Goal: Task Accomplishment & Management: Manage account settings

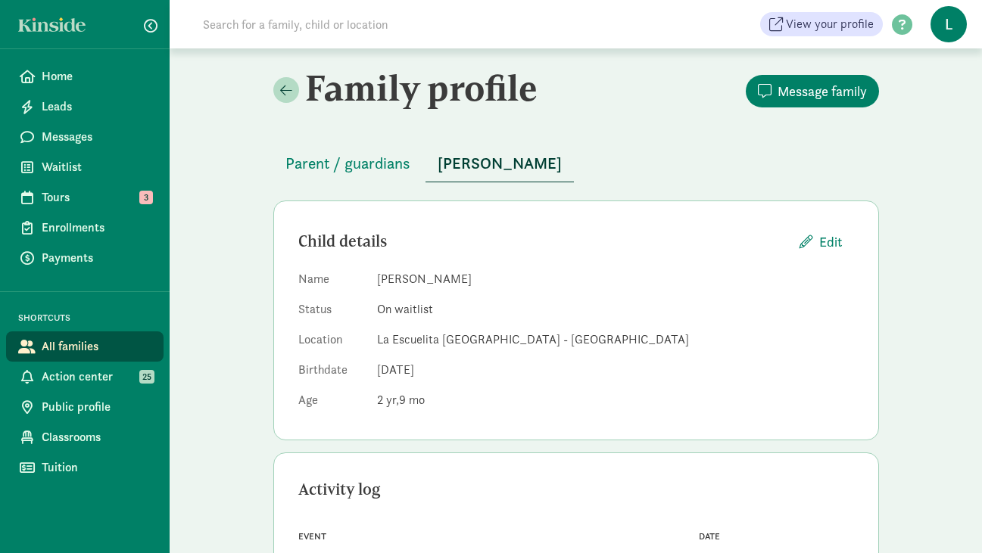
scroll to position [277, 0]
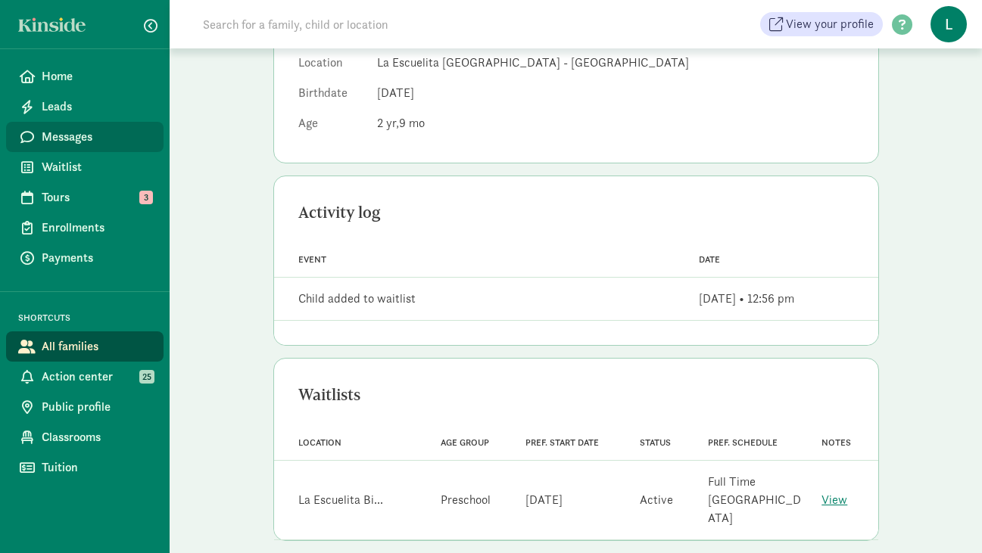
click at [72, 136] on span "Messages" at bounding box center [97, 137] width 110 height 18
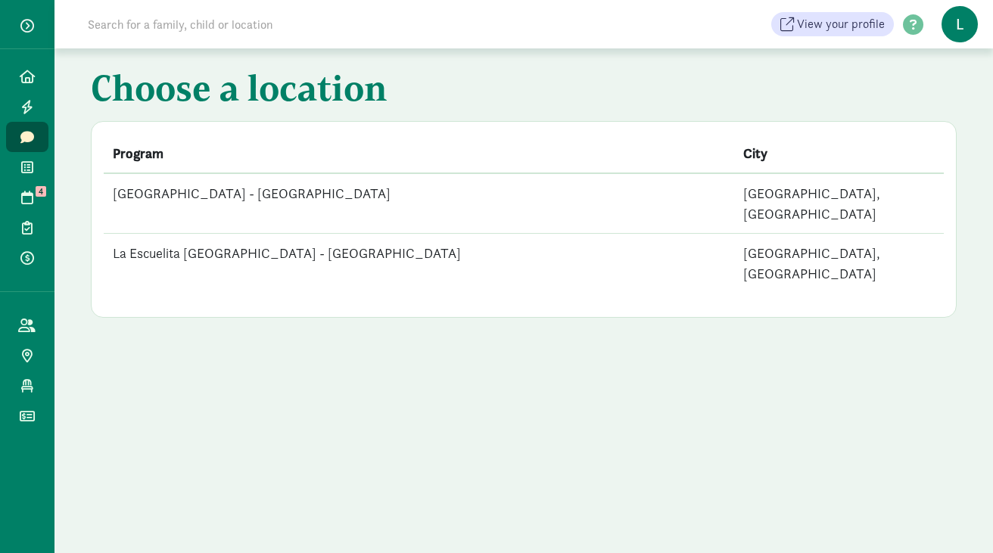
click at [313, 234] on td "La Escuelita [GEOGRAPHIC_DATA] - [GEOGRAPHIC_DATA]" at bounding box center [419, 264] width 631 height 60
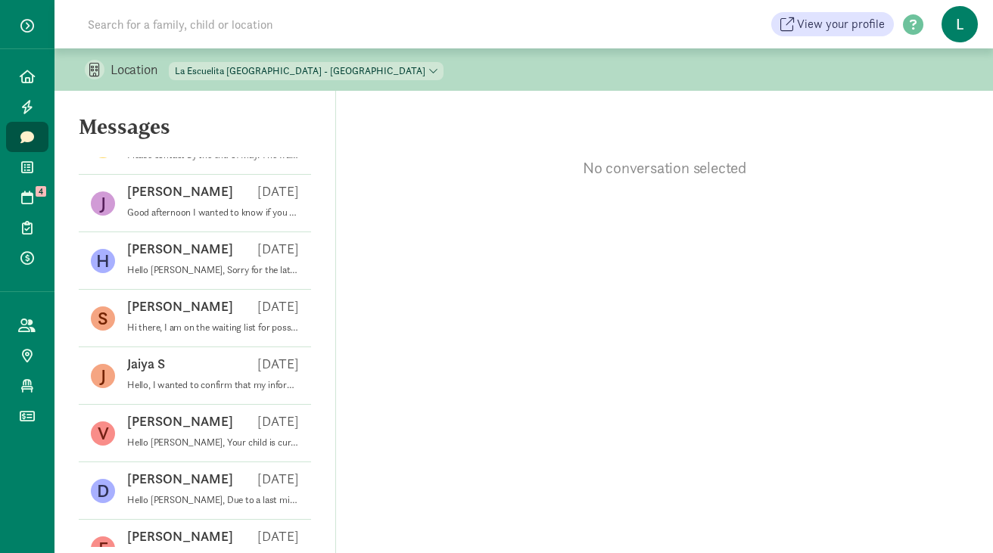
scroll to position [494, 0]
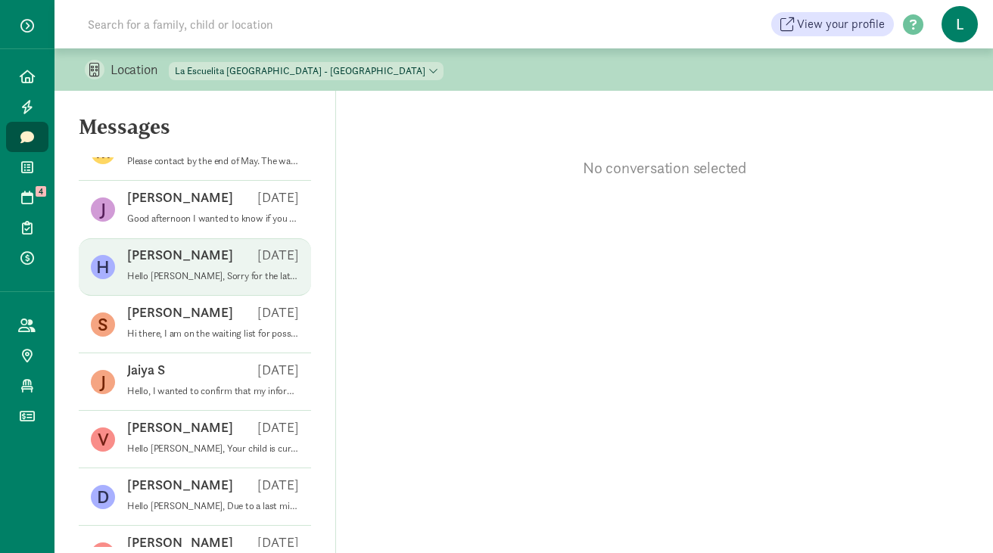
click at [213, 281] on p "Hello [PERSON_NAME], Sorry for the late reply. [PERSON_NAME] is currently in po…" at bounding box center [213, 276] width 172 height 12
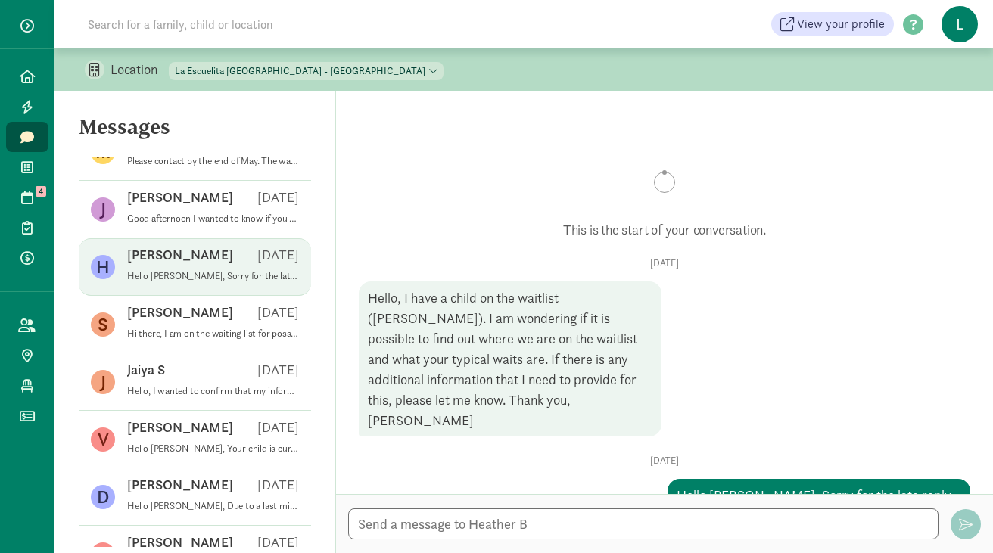
scroll to position [8, 0]
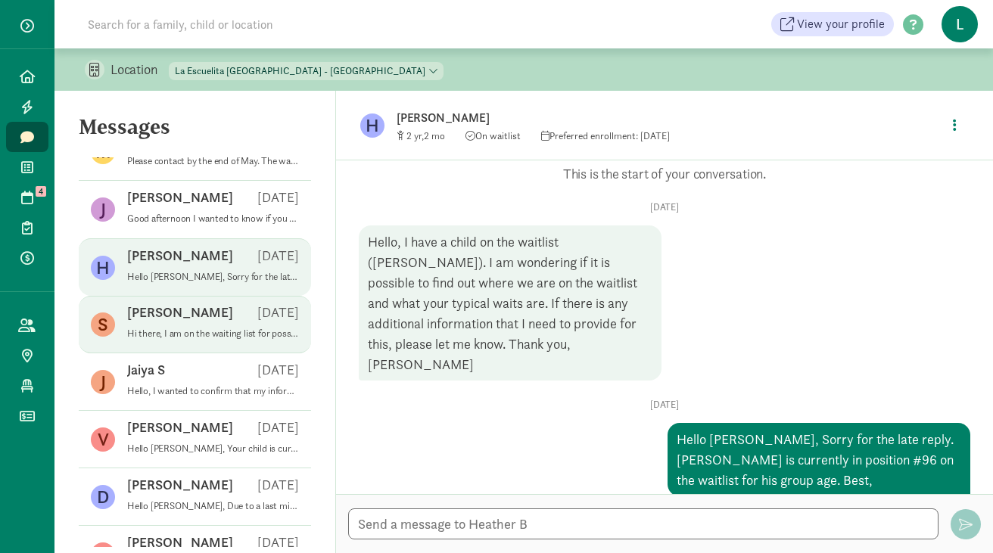
click at [223, 337] on p "Hi there, I am on the waiting list for possible enrollment in August / Septembe…" at bounding box center [213, 334] width 172 height 12
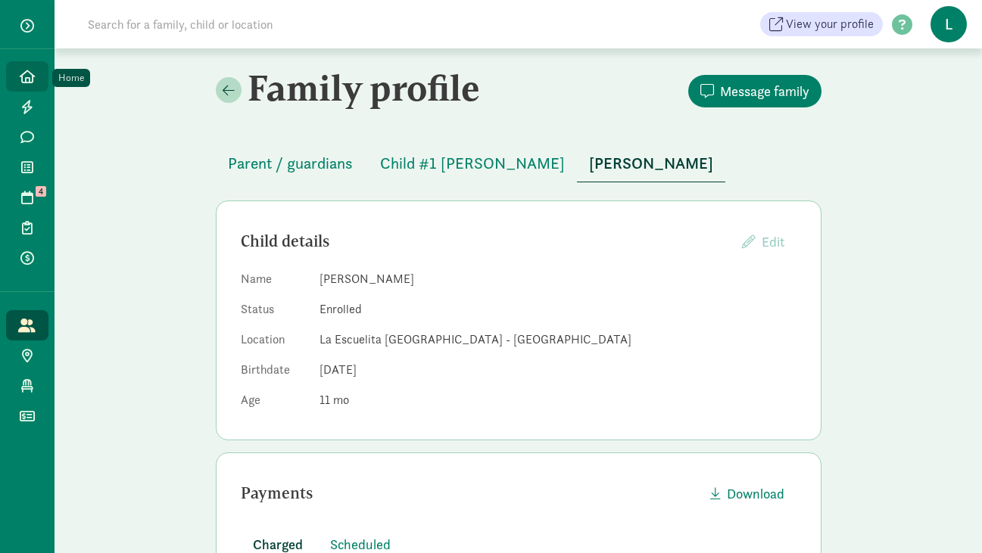
click at [33, 70] on icon at bounding box center [27, 77] width 15 height 14
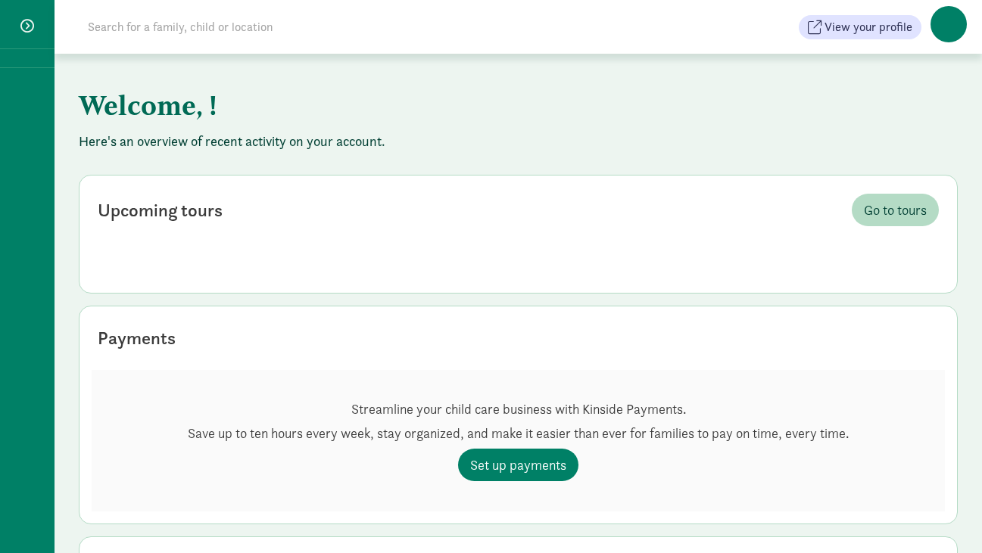
click at [135, 30] on input at bounding box center [291, 27] width 425 height 30
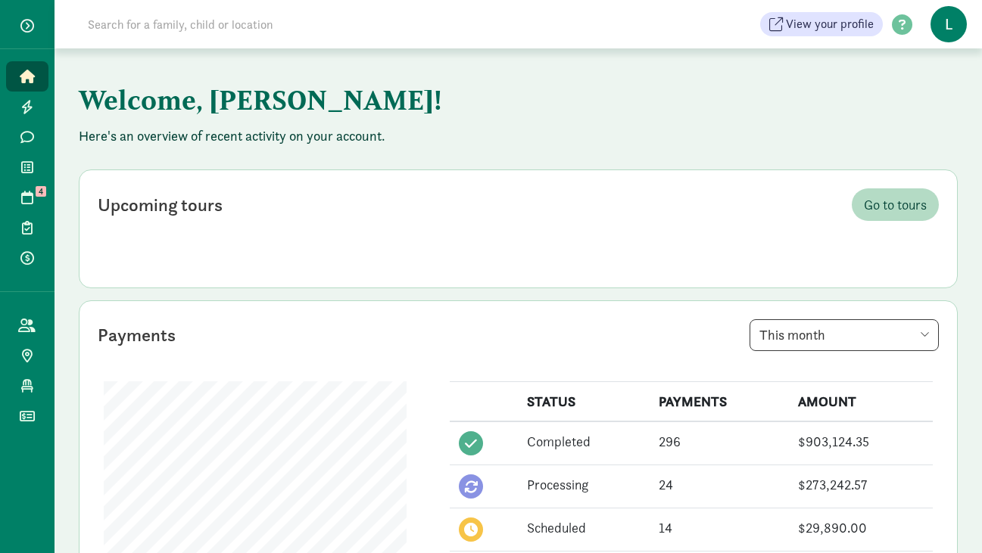
paste input "Hammer"
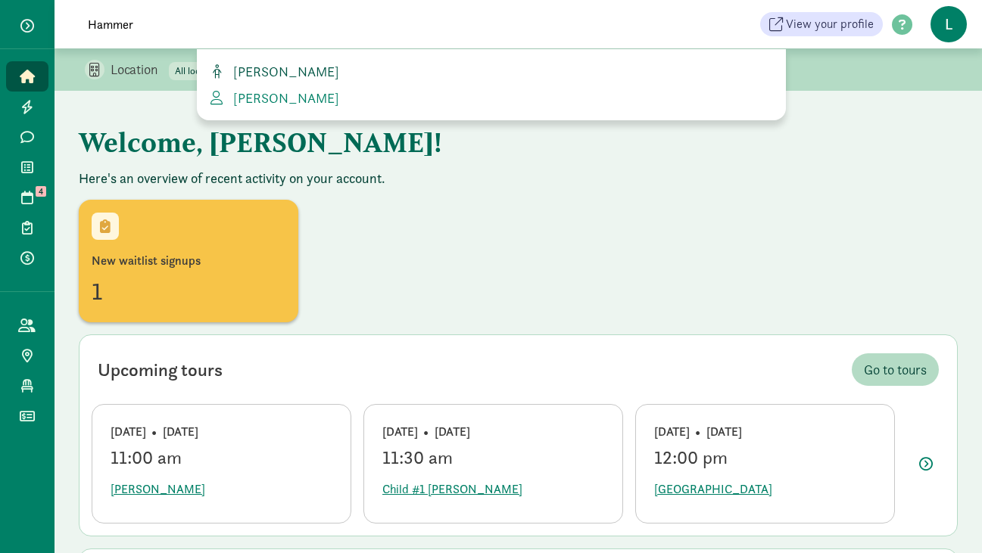
type input "Hammer"
click at [271, 73] on span "[PERSON_NAME]" at bounding box center [283, 71] width 112 height 17
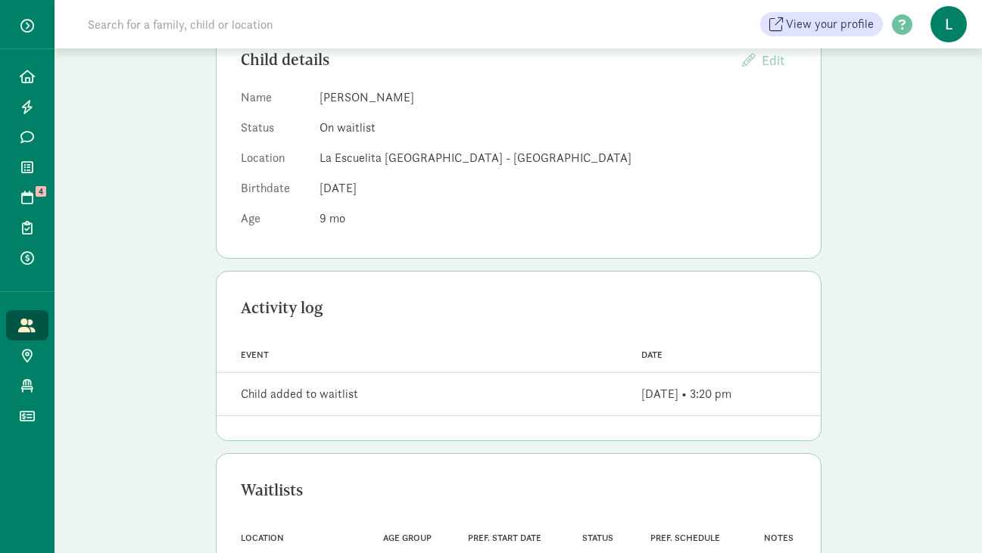
scroll to position [38, 0]
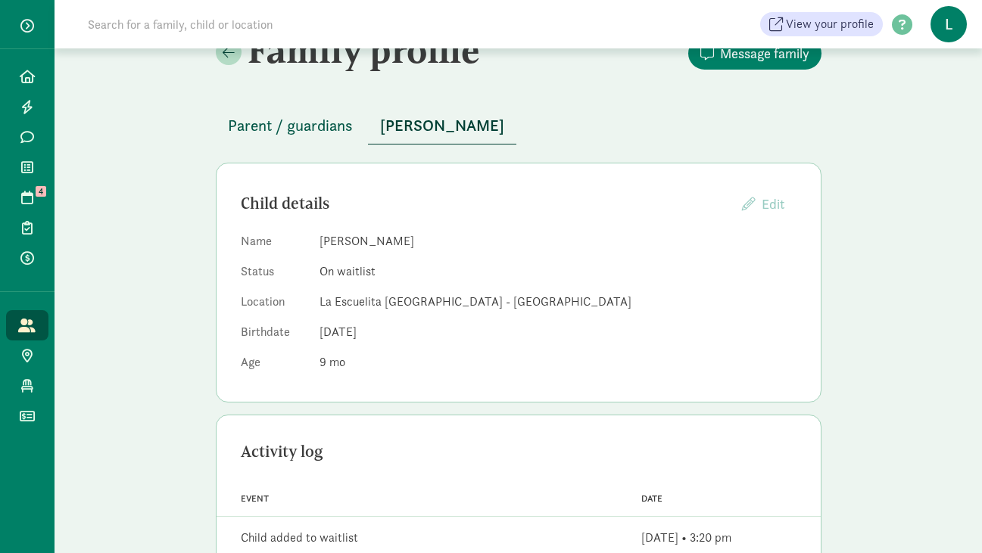
click at [304, 137] on button "Parent / guardians" at bounding box center [290, 125] width 149 height 36
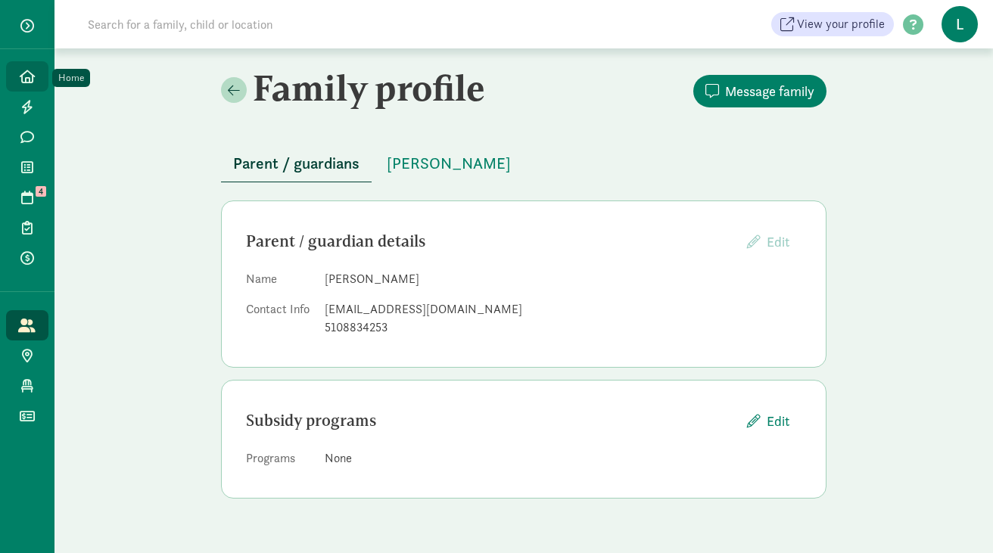
click at [39, 78] on link "Home" at bounding box center [27, 76] width 42 height 30
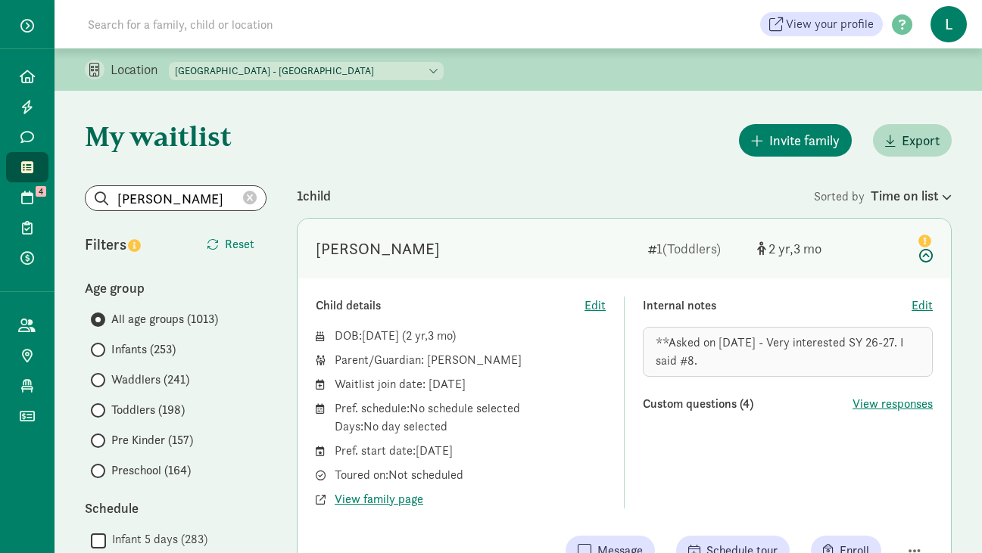
click at [364, 69] on select "La Escuelita Bilingual School - Columbia City La Escuelita Bilingual School - G…" at bounding box center [306, 71] width 275 height 18
select select "264153"
click at [170, 62] on select "La Escuelita Bilingual School - Columbia City La Escuelita Bilingual School - G…" at bounding box center [306, 71] width 275 height 18
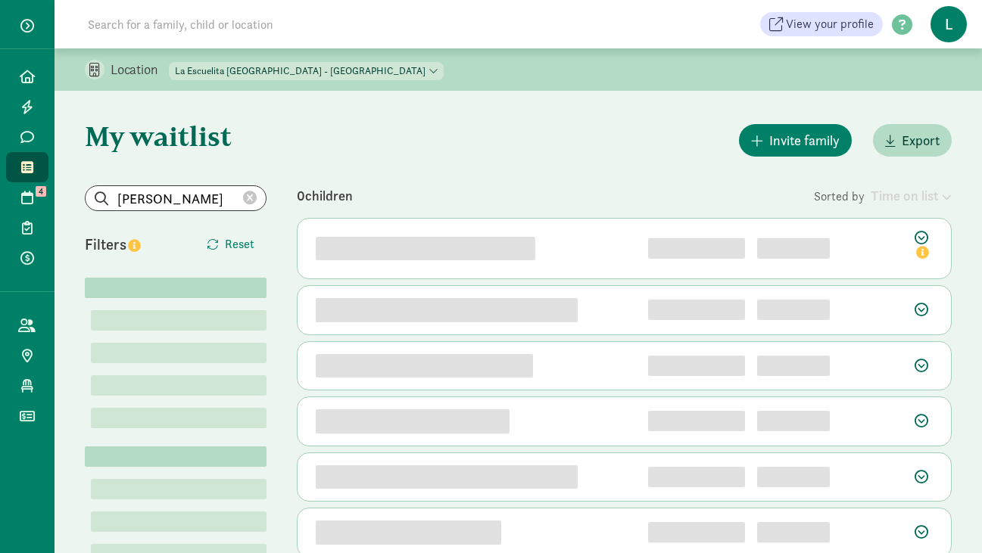
click at [248, 195] on icon at bounding box center [250, 199] width 14 height 14
click at [208, 195] on input "search" at bounding box center [176, 198] width 180 height 24
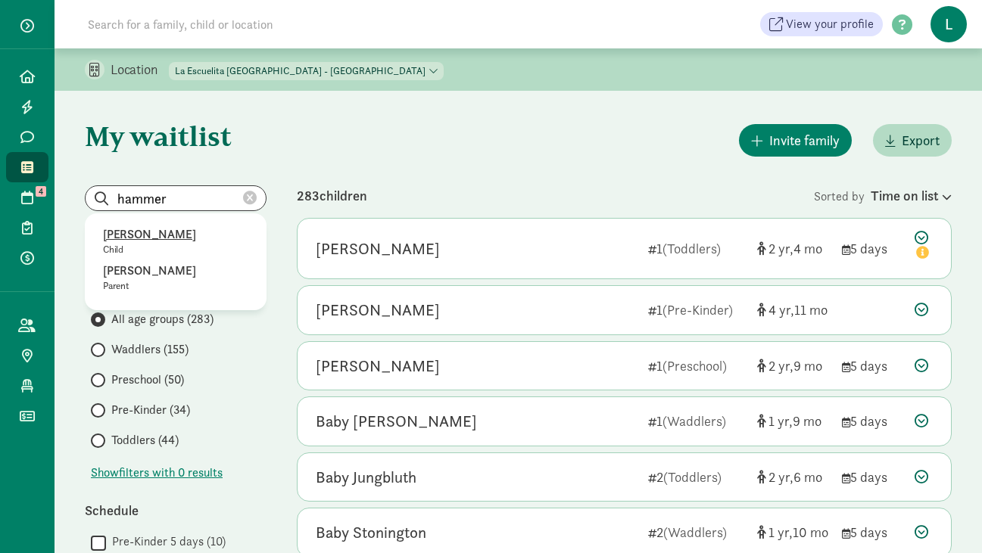
click at [151, 239] on p "Beatriz Hammer" at bounding box center [175, 235] width 145 height 18
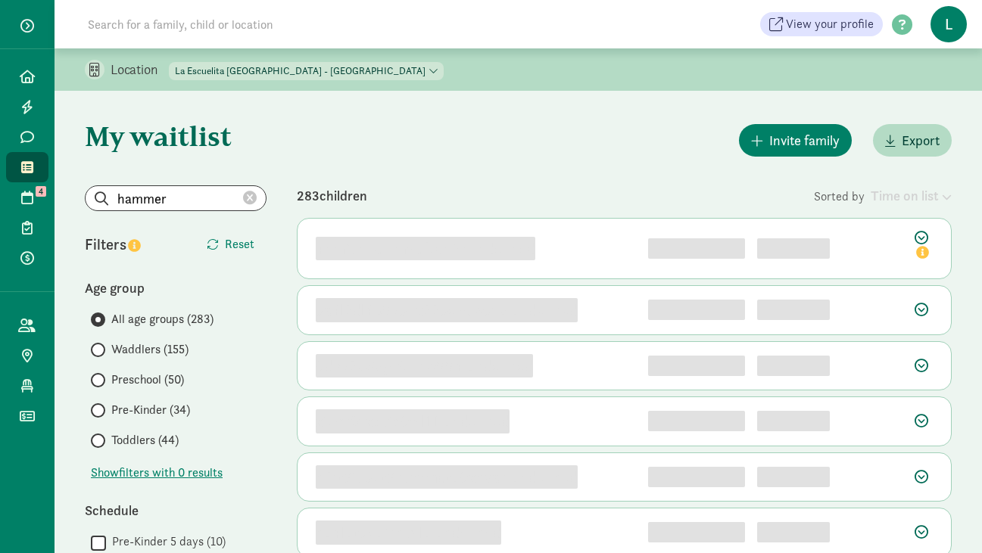
type input "Stephanie Erickson"
click at [247, 195] on icon at bounding box center [250, 199] width 14 height 14
click at [142, 198] on input "search" at bounding box center [176, 198] width 180 height 24
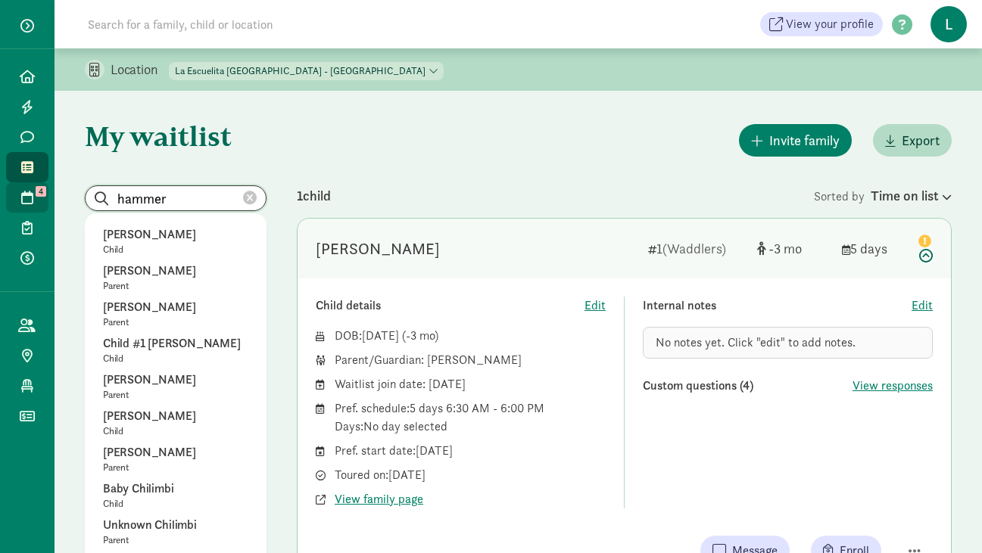
drag, startPoint x: 176, startPoint y: 195, endPoint x: 17, endPoint y: 191, distance: 158.3
click at [170, 196] on input "hammer" at bounding box center [176, 198] width 180 height 24
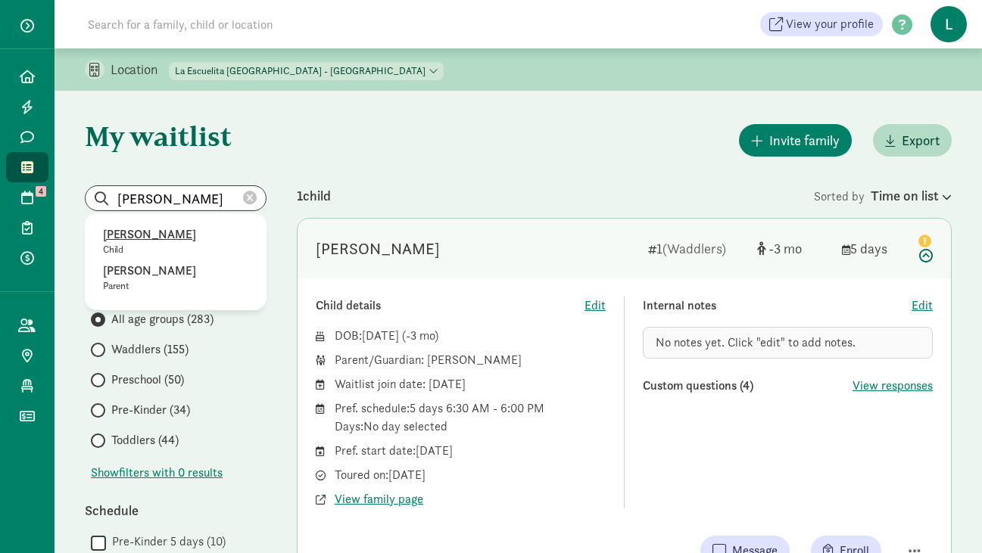
click at [151, 231] on p "Beatriz Hammer" at bounding box center [175, 235] width 145 height 18
type input "Beatriz Hammer"
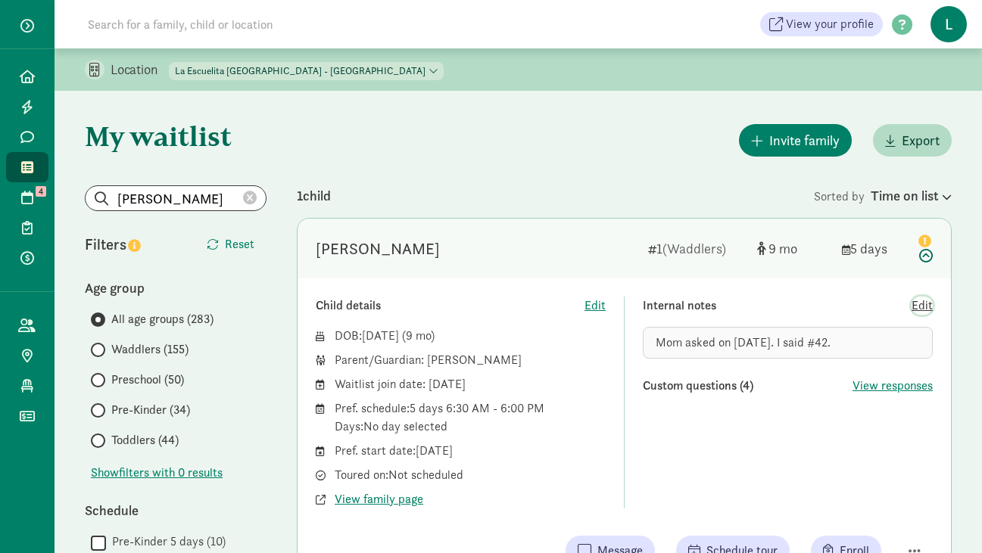
click at [923, 309] on span "Edit" at bounding box center [921, 306] width 21 height 18
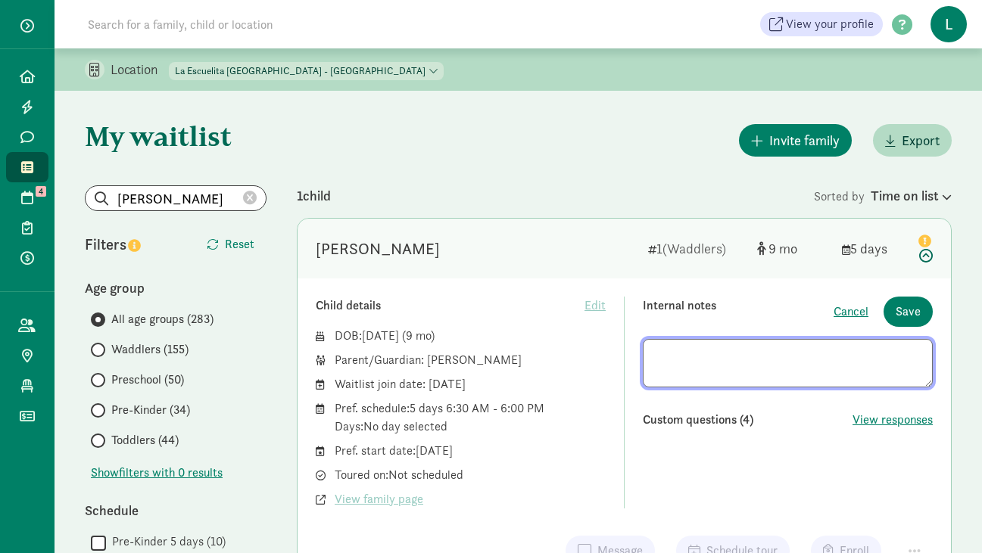
drag, startPoint x: 862, startPoint y: 355, endPoint x: 583, endPoint y: 355, distance: 279.3
click at [583, 355] on div "Child details Edit DOB: Nov 3, 2024 ( 9 ) Parent/Guardian: Stephanie Hammer Wai…" at bounding box center [624, 403] width 617 height 212
type textarea "Mom asked on 11/14/24. I said #42. Offered Nov-25."
click at [911, 312] on span "Save" at bounding box center [907, 312] width 25 height 18
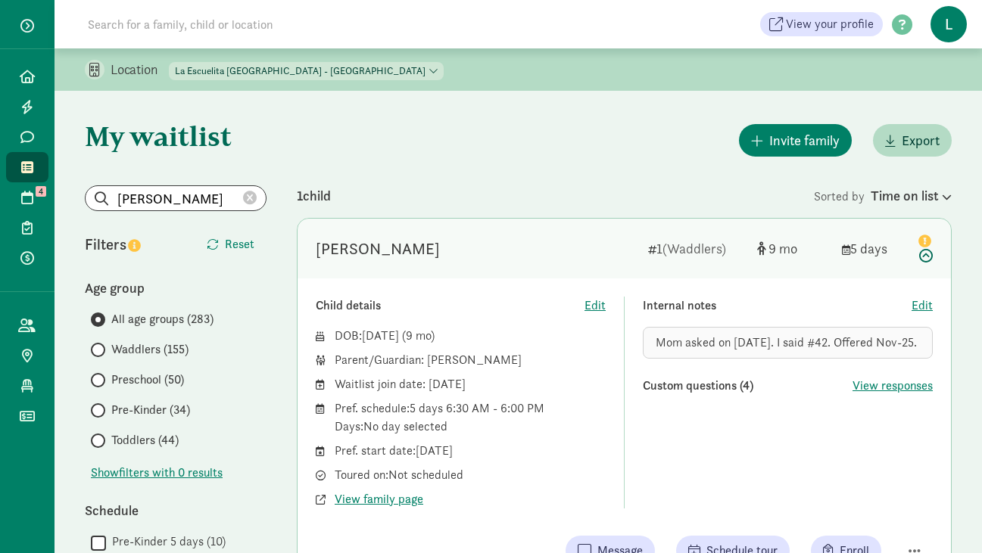
click at [246, 201] on icon at bounding box center [250, 199] width 14 height 14
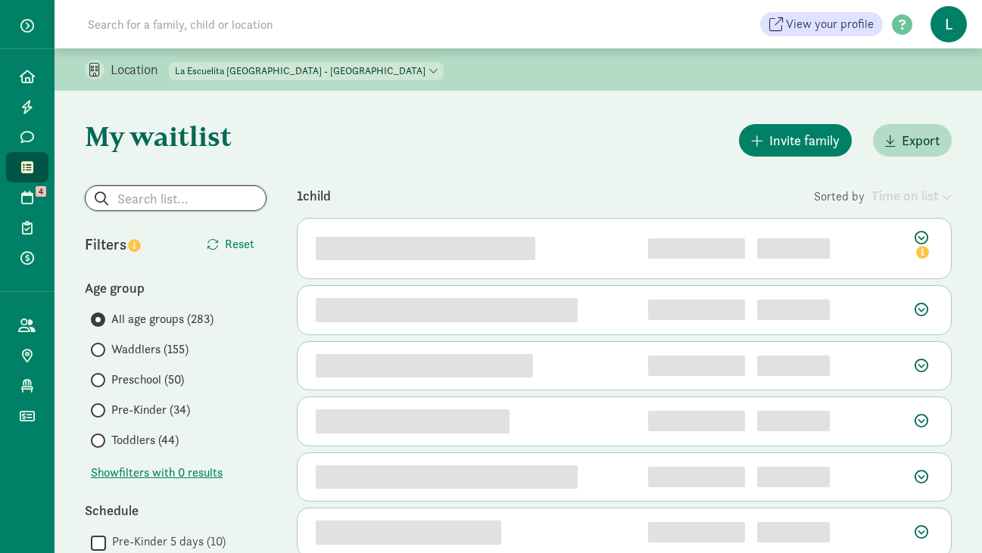
click at [183, 201] on input "search" at bounding box center [176, 198] width 180 height 24
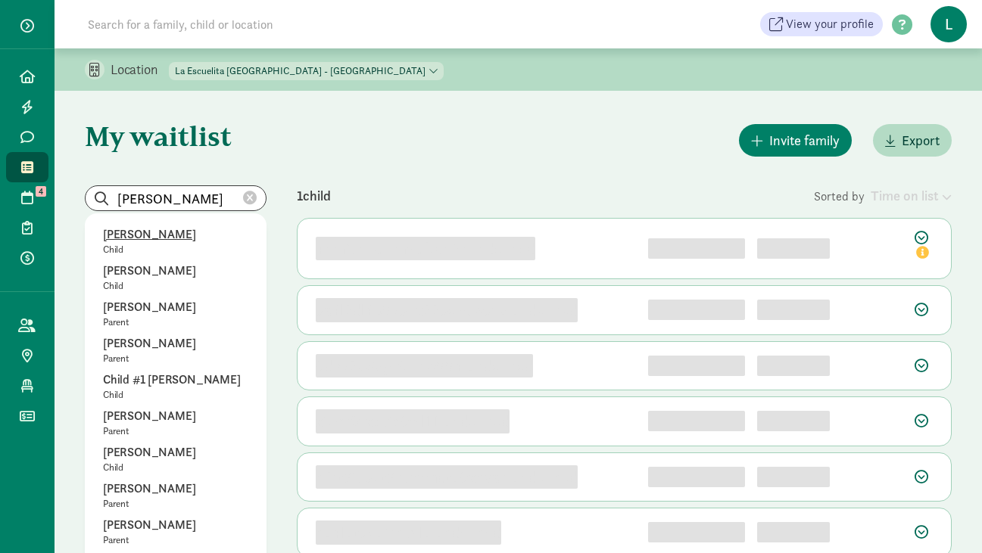
click at [173, 235] on p "Morgan Russell" at bounding box center [175, 235] width 145 height 18
type input "Morgan Russell"
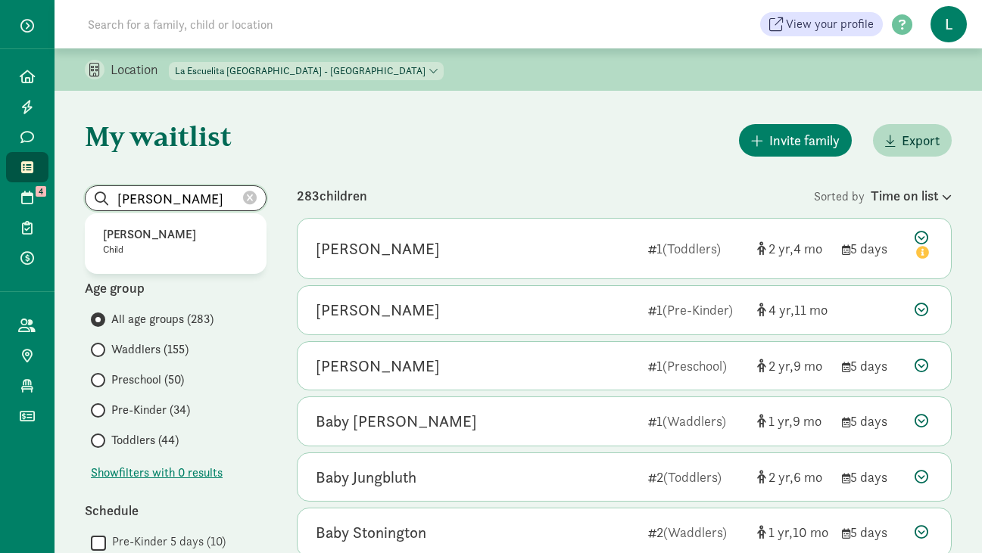
click at [258, 192] on input "Morgan Russell" at bounding box center [176, 198] width 180 height 24
click at [246, 192] on icon at bounding box center [250, 199] width 14 height 14
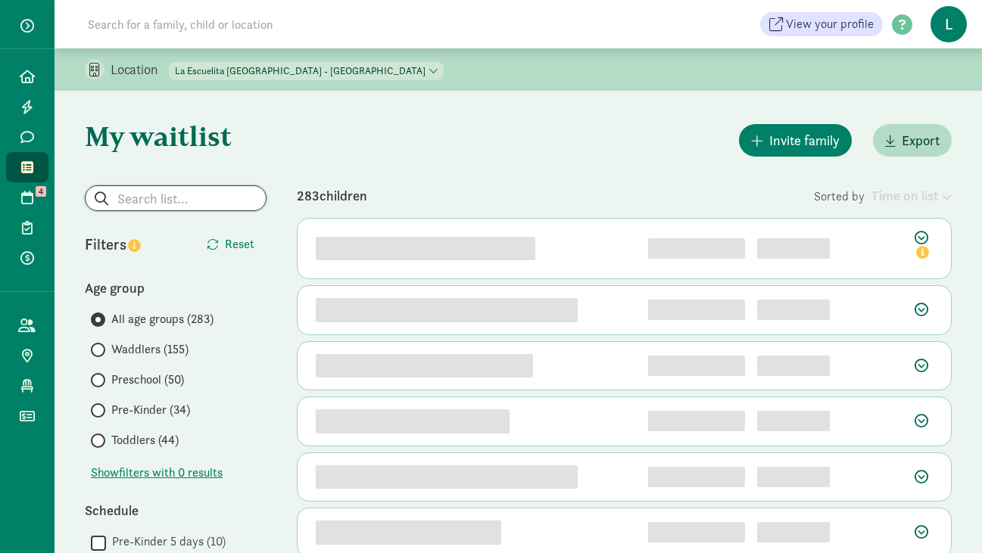
click at [171, 192] on input "search" at bounding box center [176, 198] width 180 height 24
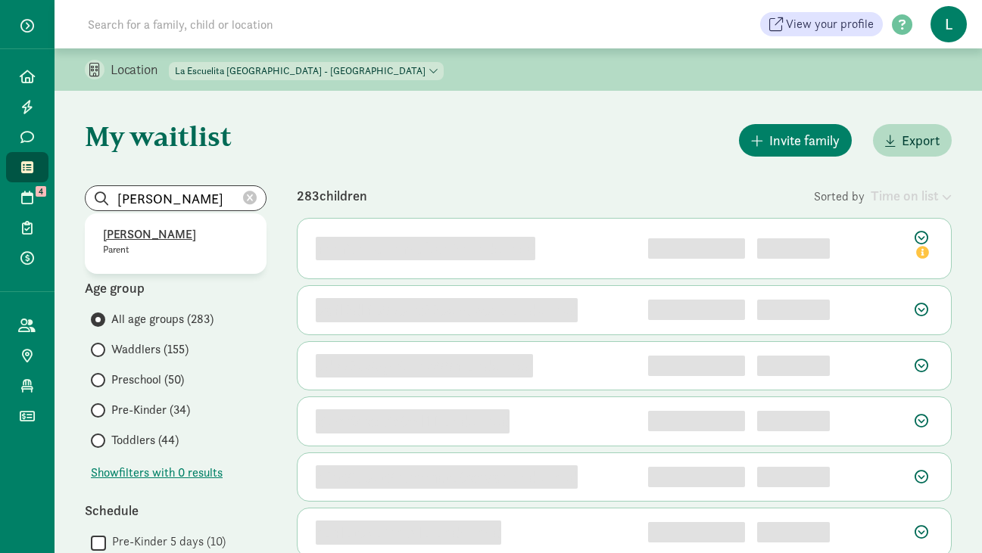
click at [156, 235] on p "GABRIELA BOYLE" at bounding box center [175, 235] width 145 height 18
type input "GABRIELA BOYLE"
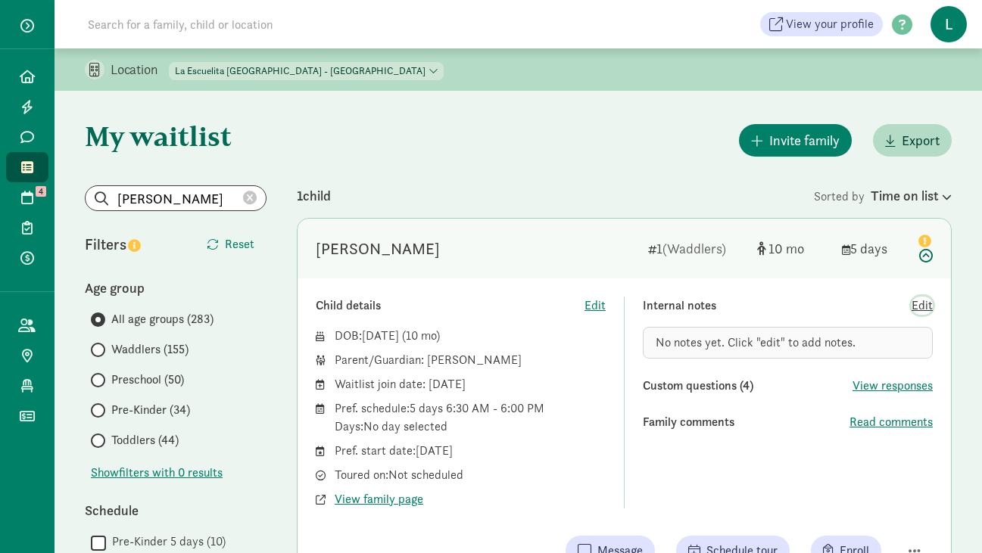
click at [920, 311] on span "Edit" at bounding box center [921, 306] width 21 height 18
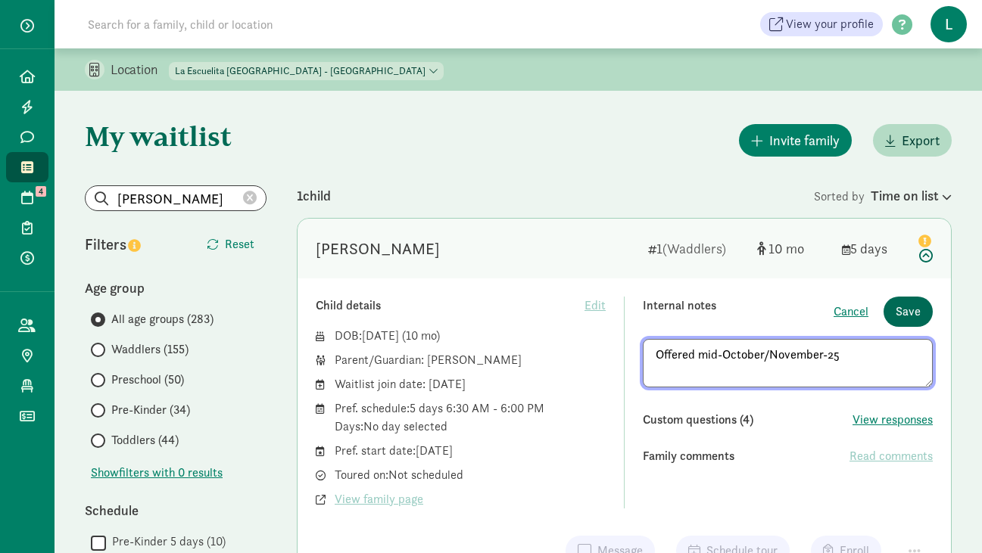
type textarea "Offered mid-October/November-25"
click at [908, 317] on span "Save" at bounding box center [907, 312] width 25 height 18
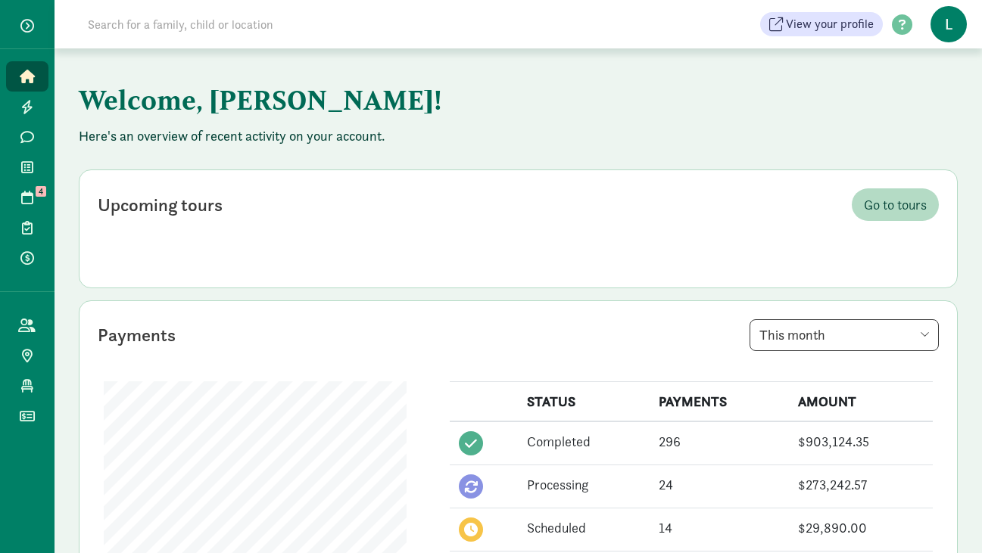
click at [191, 30] on input at bounding box center [291, 24] width 425 height 30
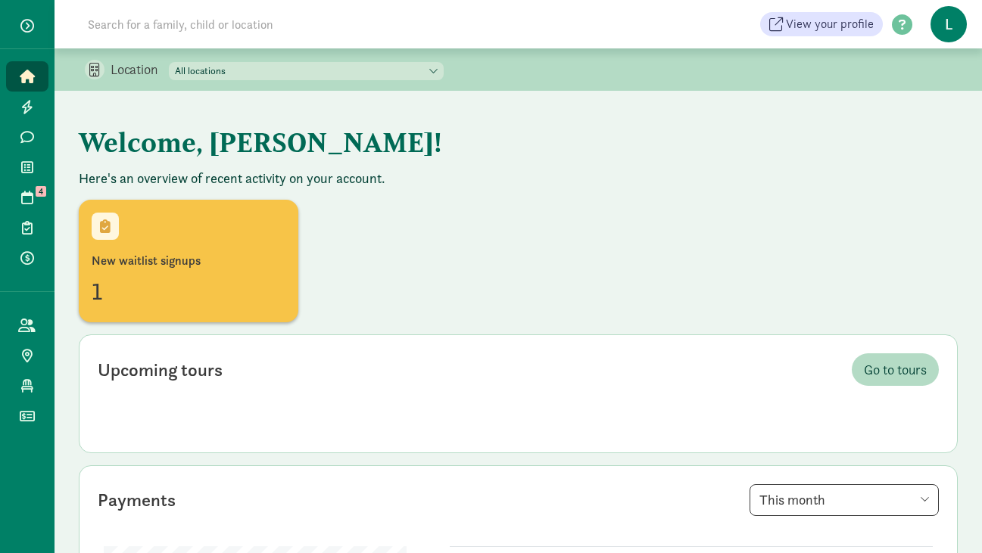
paste input "[PERSON_NAME][EMAIL_ADDRESS][PERSON_NAME][DOMAIN_NAME]"
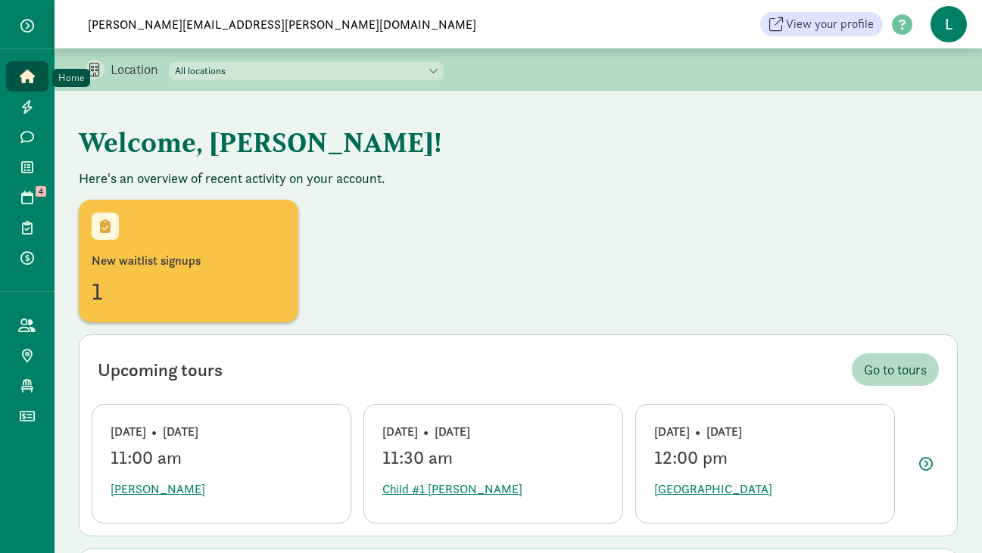
type input "[PERSON_NAME][EMAIL_ADDRESS][PERSON_NAME][DOMAIN_NAME]"
click at [36, 80] on span "Home" at bounding box center [36, 76] width 1 height 18
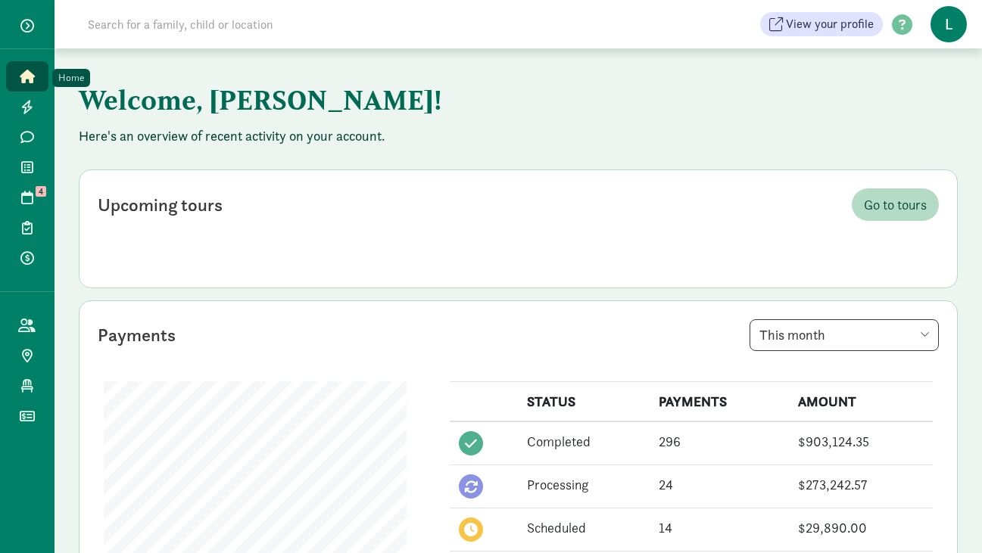
click at [33, 79] on icon at bounding box center [27, 77] width 15 height 14
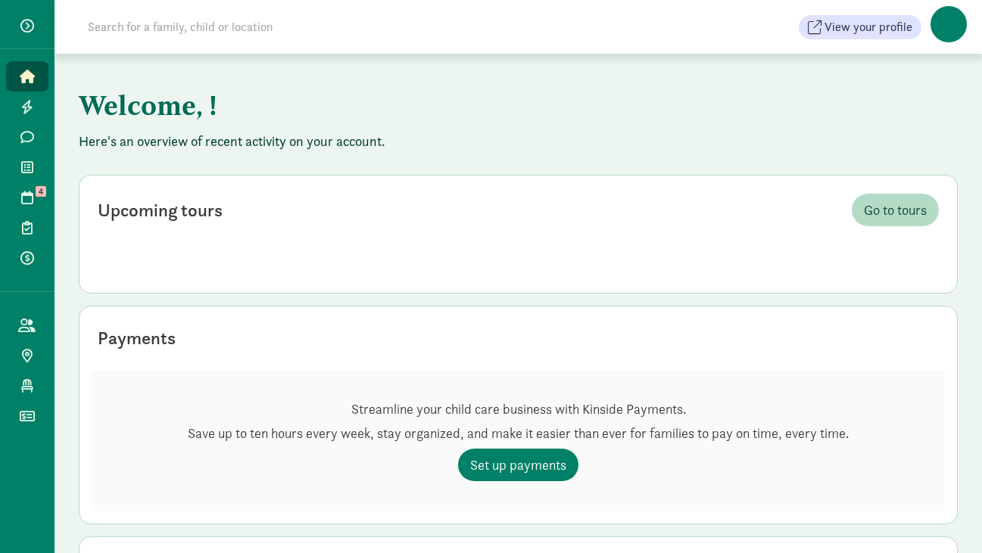
click at [148, 38] on input at bounding box center [291, 27] width 425 height 30
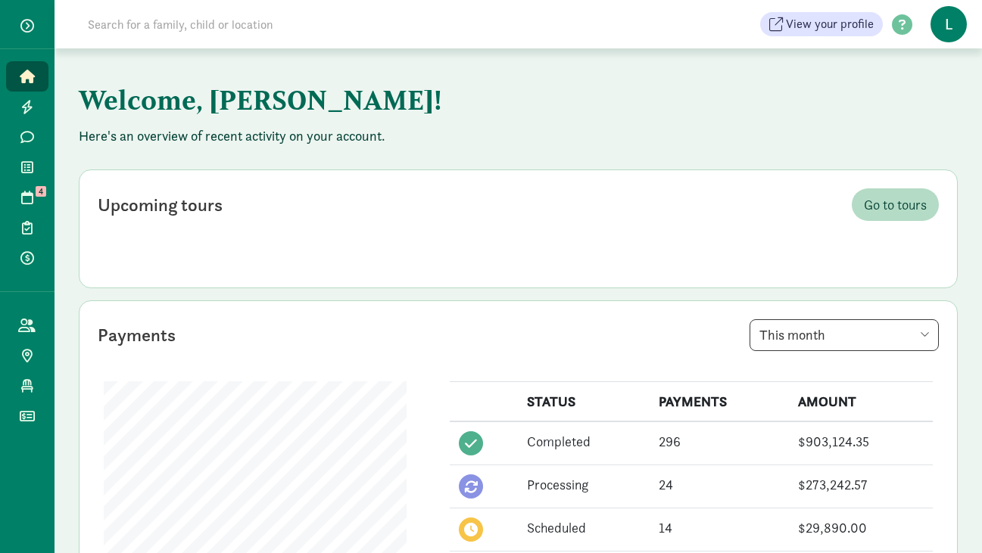
paste input "boyle.gabriela@gmail.com"
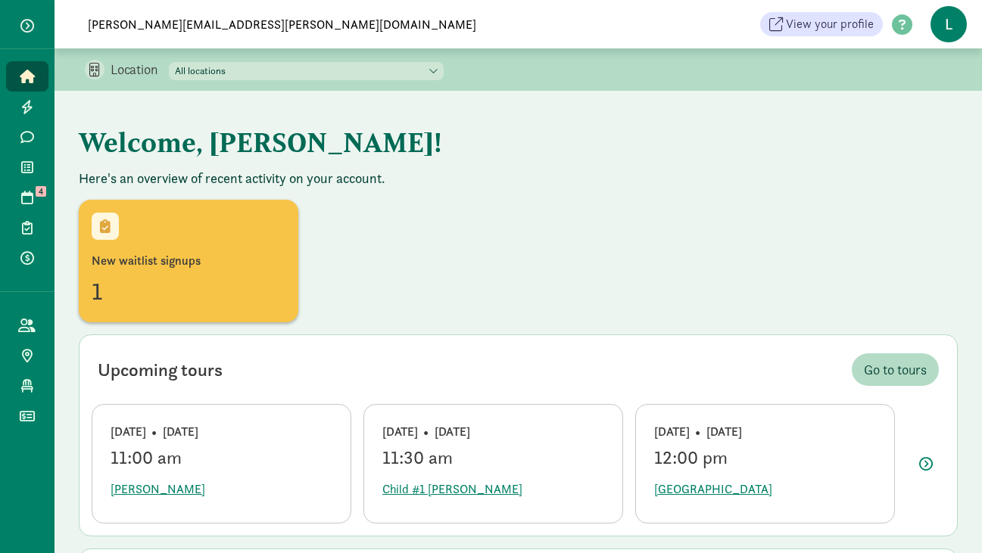
type input "boyle.gabriela@gmail.com"
click at [32, 79] on icon at bounding box center [27, 77] width 15 height 14
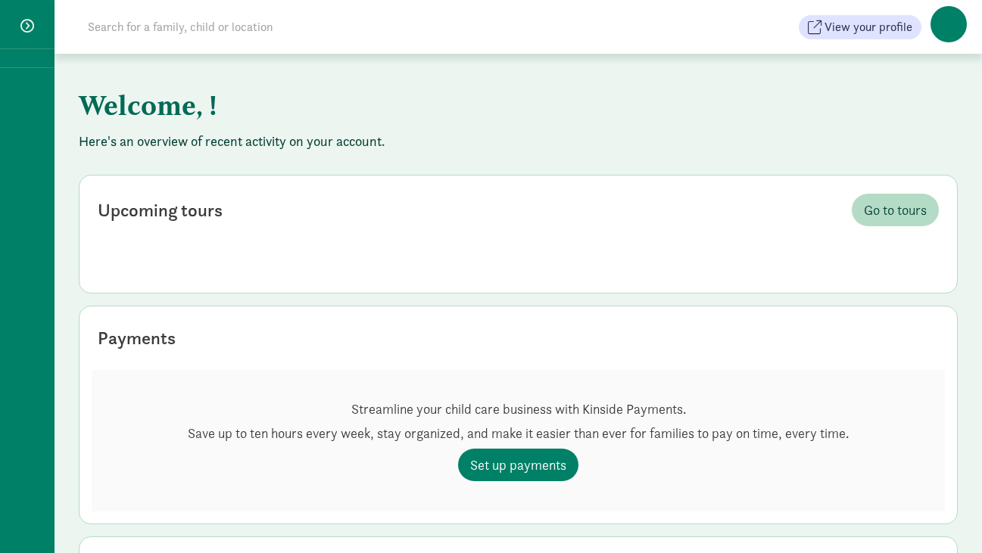
click at [233, 23] on input at bounding box center [291, 27] width 425 height 30
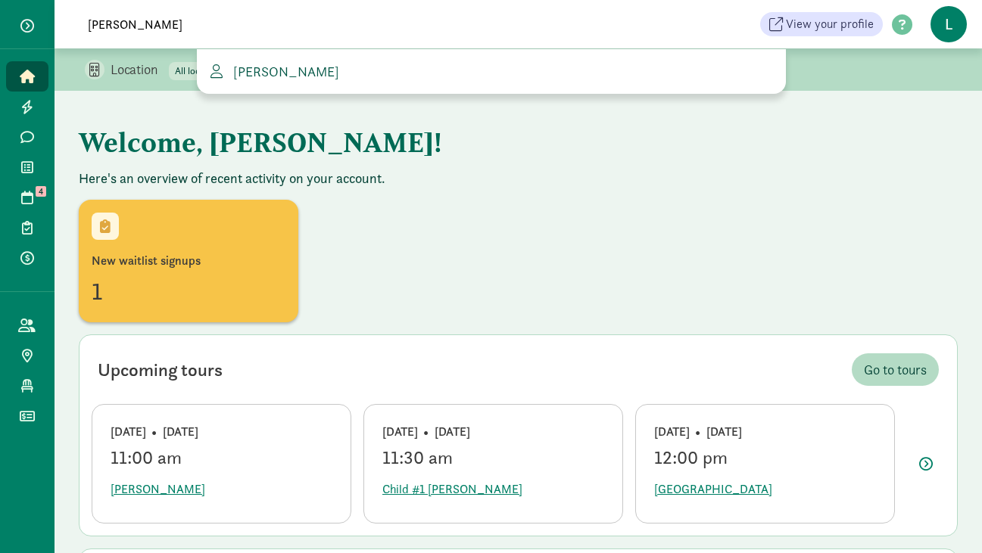
type input "gabriela b"
click at [263, 69] on span "GABRIELA BOYLE" at bounding box center [283, 71] width 112 height 17
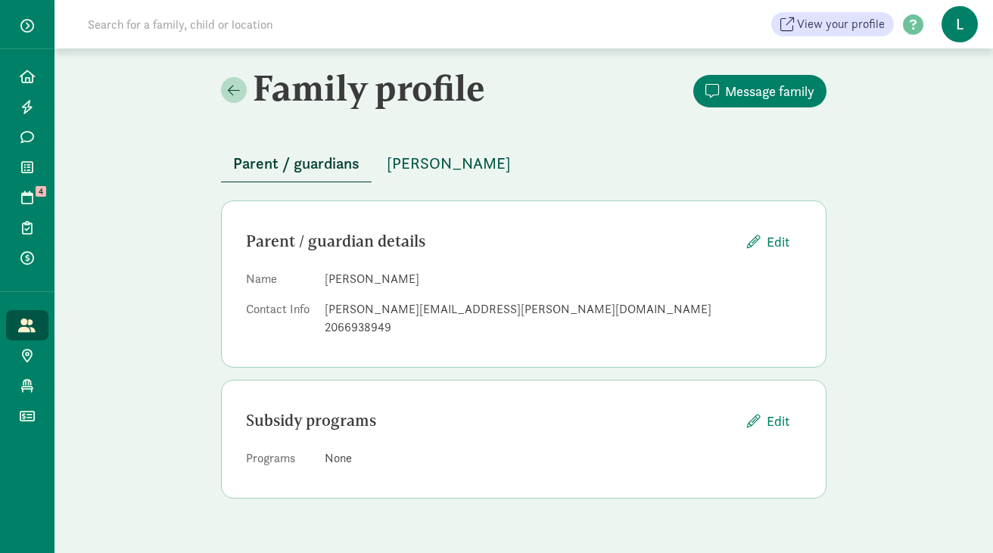
click at [440, 163] on span "[PERSON_NAME]" at bounding box center [449, 163] width 124 height 24
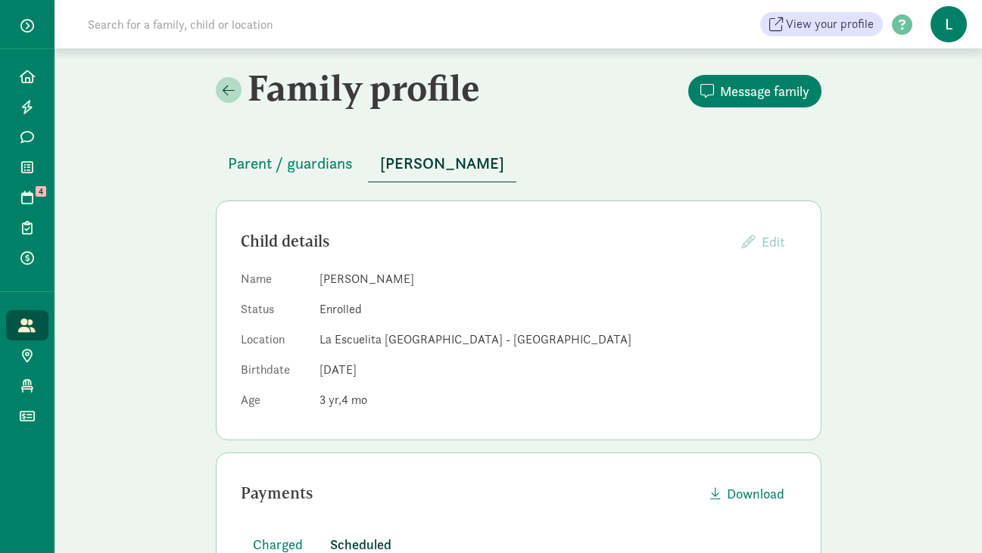
click at [323, 24] on input at bounding box center [291, 24] width 425 height 30
paste input "[PERSON_NAME]"
type input "[PERSON_NAME]"
click at [30, 74] on icon at bounding box center [27, 77] width 15 height 14
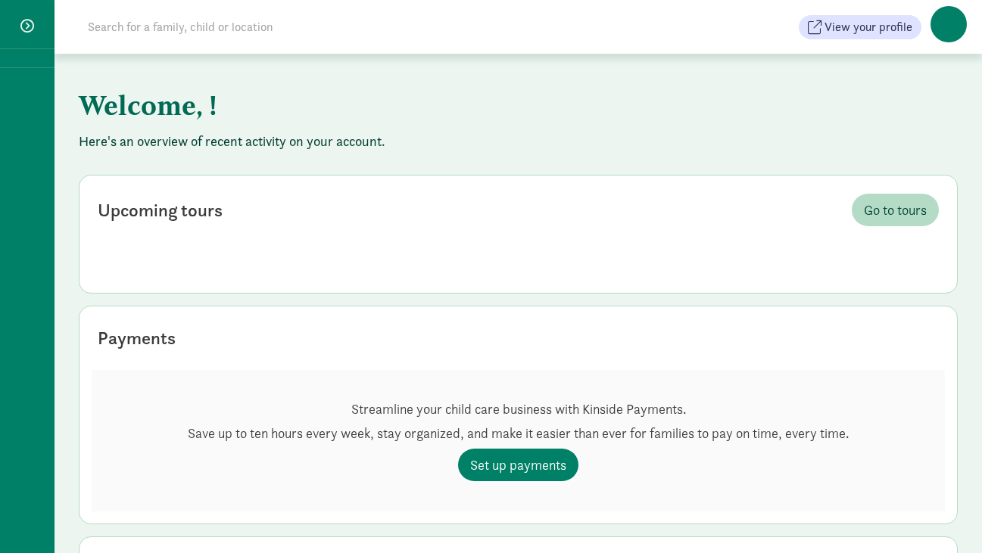
click at [201, 24] on input at bounding box center [291, 27] width 425 height 30
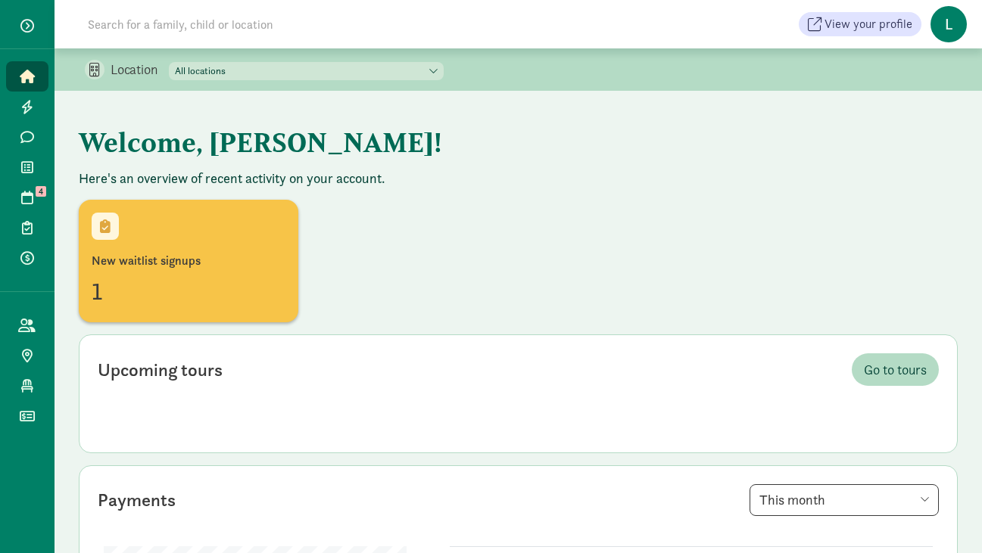
paste input "Patty Meissner"
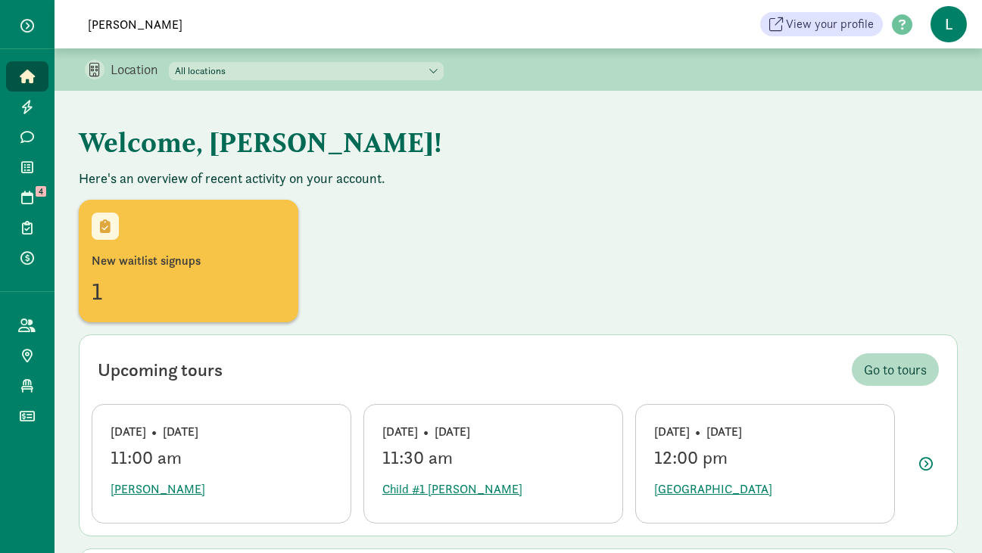
click at [111, 28] on input "Patty Meissner" at bounding box center [291, 24] width 425 height 30
click at [220, 24] on input "Patty Meissner" at bounding box center [291, 24] width 425 height 30
drag, startPoint x: 180, startPoint y: 28, endPoint x: -120, endPoint y: 27, distance: 300.5
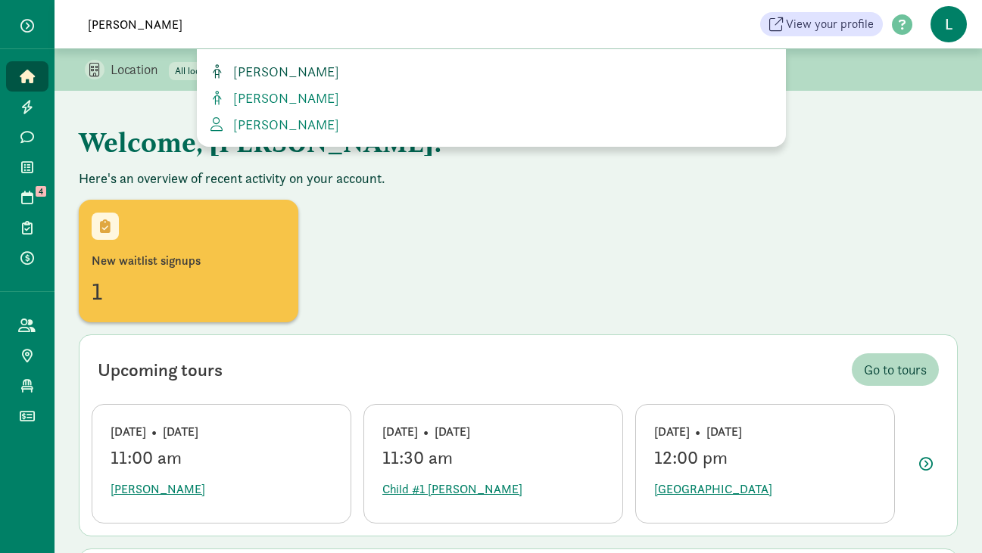
type input "crimi"
click at [258, 70] on span "[PERSON_NAME]" at bounding box center [283, 71] width 112 height 17
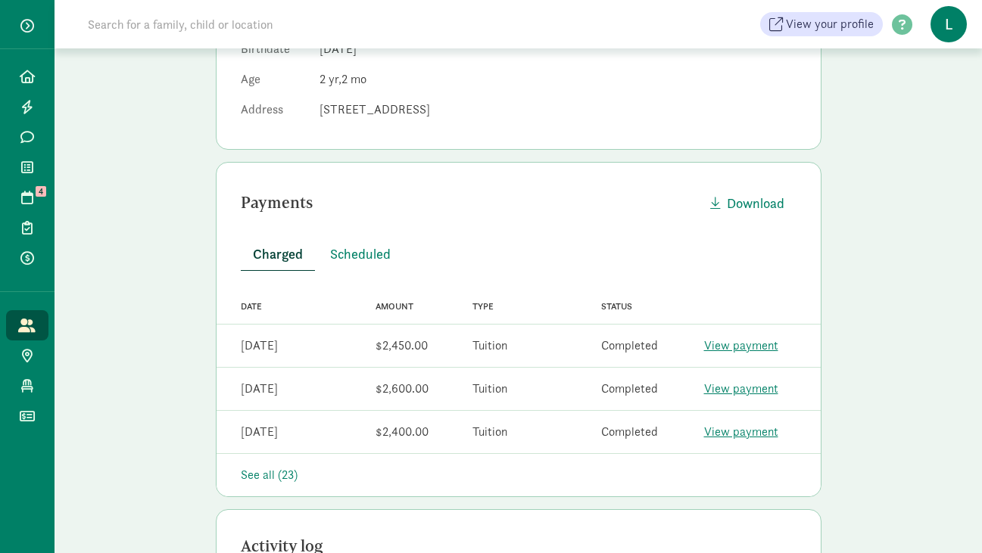
scroll to position [322, 0]
click at [366, 258] on span "Scheduled" at bounding box center [360, 252] width 61 height 20
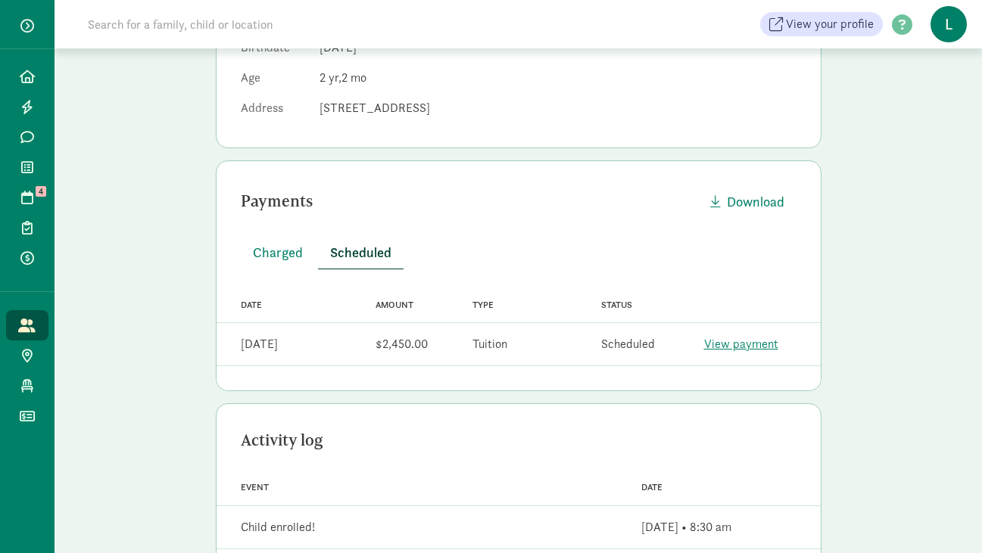
click at [757, 345] on link "View payment" at bounding box center [741, 344] width 74 height 16
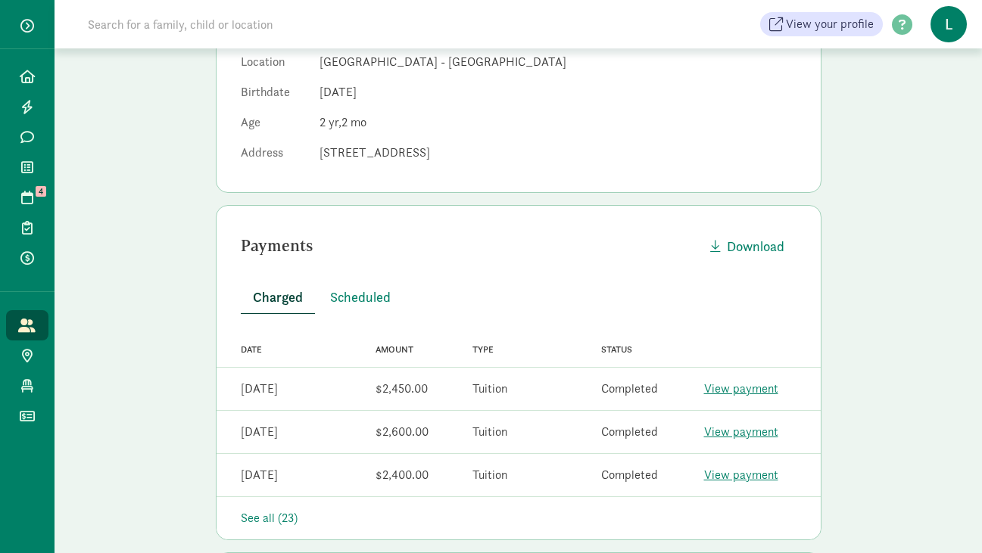
scroll to position [276, 0]
click at [367, 299] on span "Scheduled" at bounding box center [360, 298] width 61 height 20
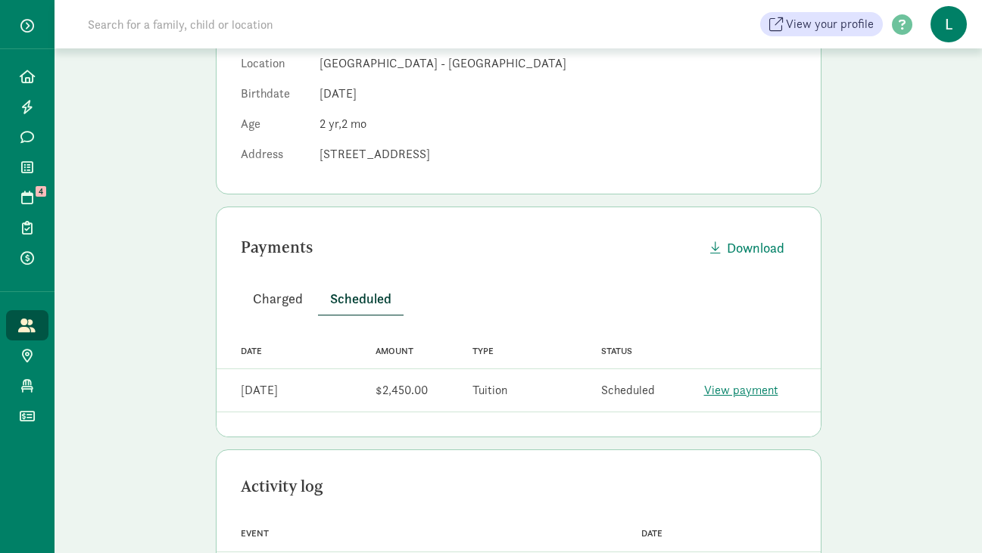
click at [278, 305] on span "Charged" at bounding box center [278, 298] width 50 height 20
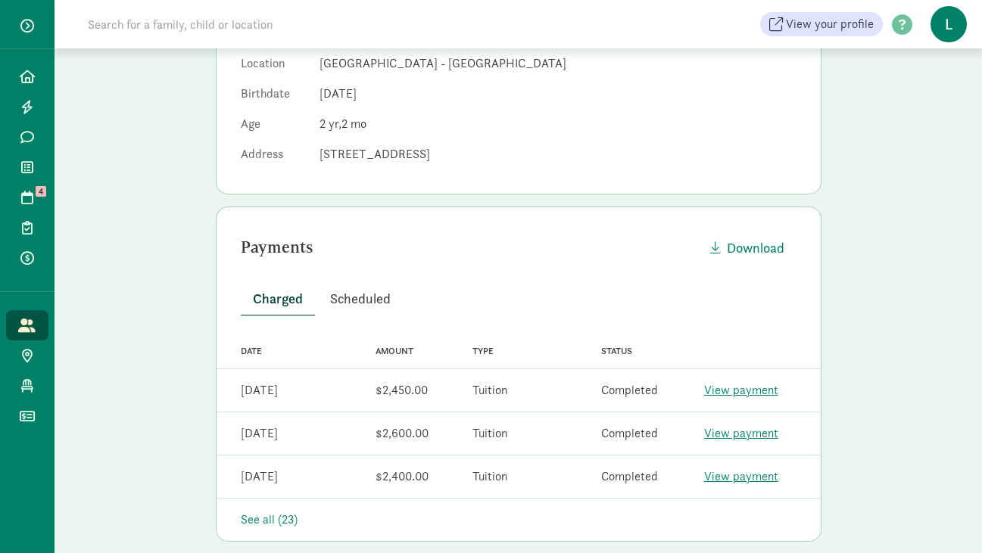
click at [347, 299] on span "Scheduled" at bounding box center [360, 298] width 61 height 20
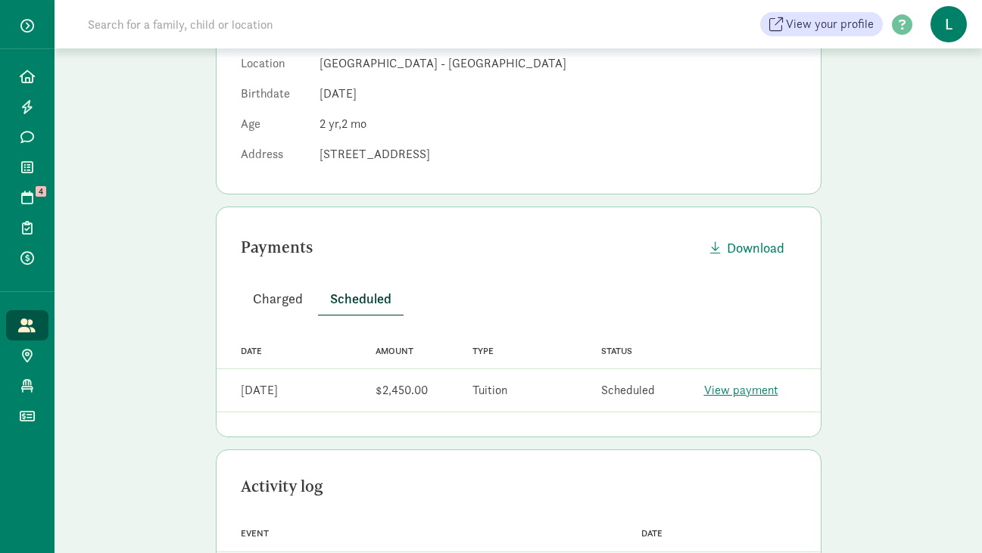
click at [281, 293] on span "Charged" at bounding box center [278, 298] width 50 height 20
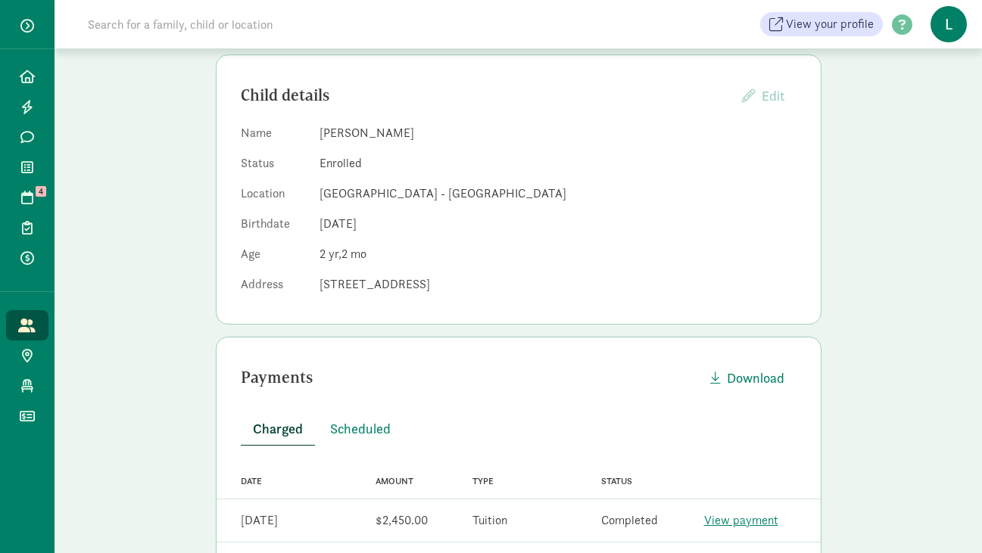
scroll to position [0, 0]
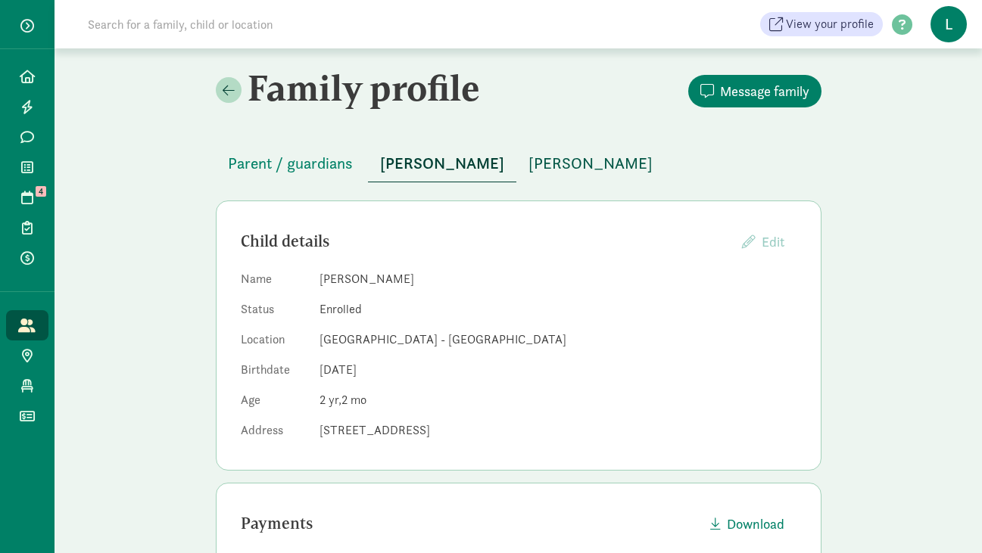
click at [528, 166] on span "[PERSON_NAME]" at bounding box center [590, 163] width 124 height 24
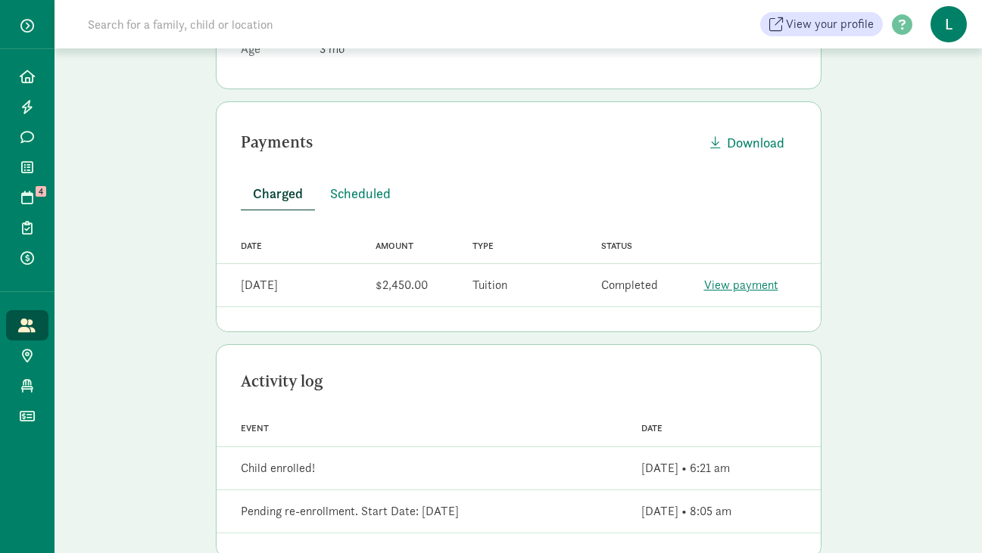
scroll to position [366, 0]
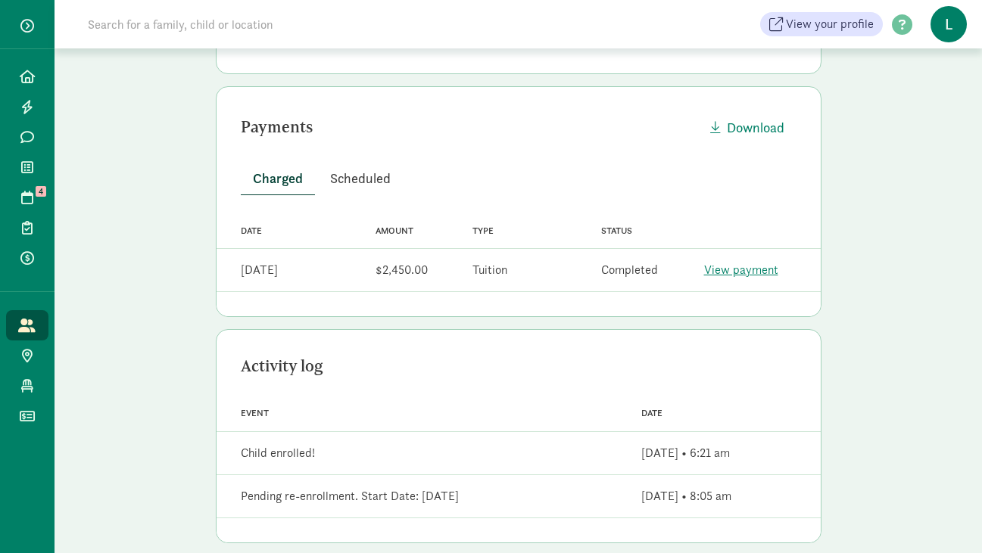
click at [360, 182] on span "Scheduled" at bounding box center [360, 178] width 61 height 20
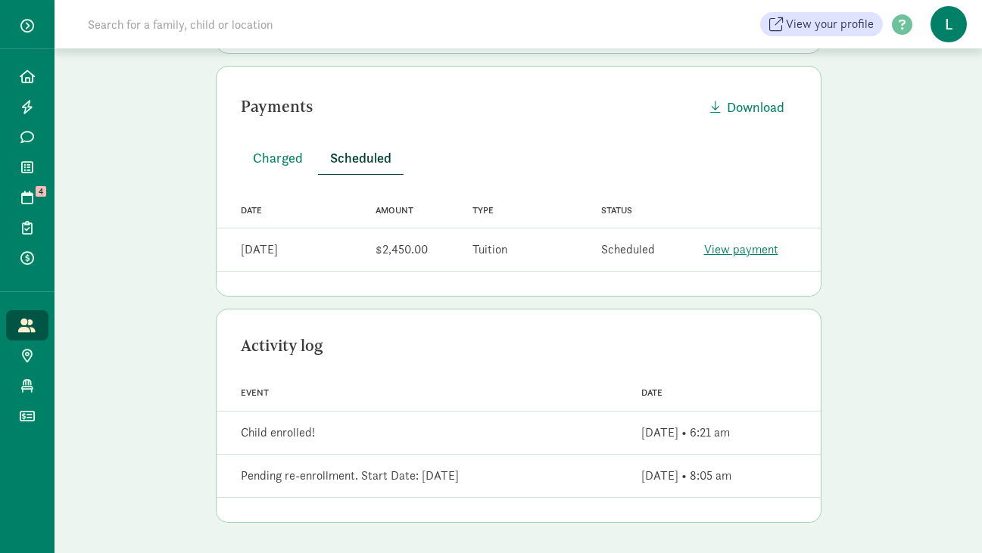
scroll to position [387, 0]
click at [266, 158] on span "Charged" at bounding box center [278, 158] width 50 height 20
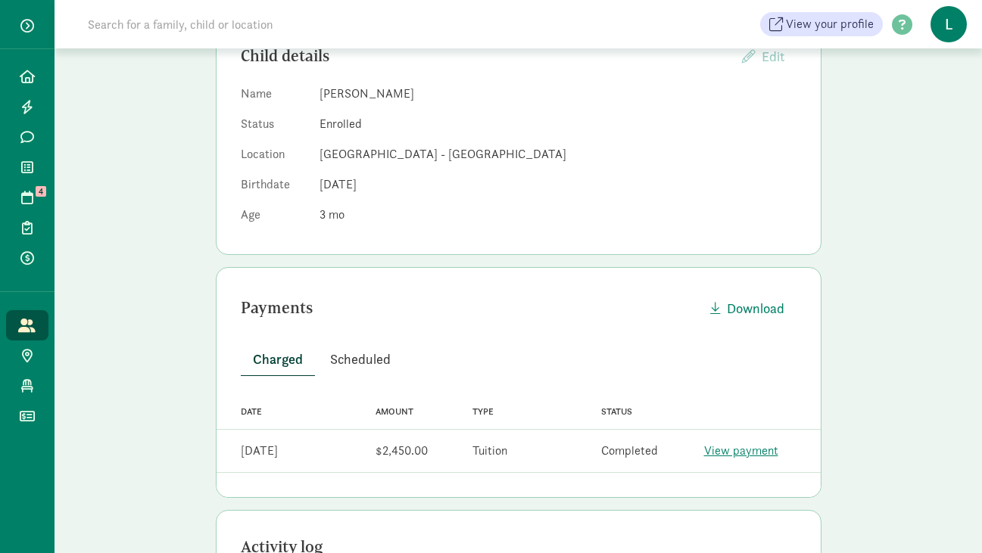
scroll to position [0, 0]
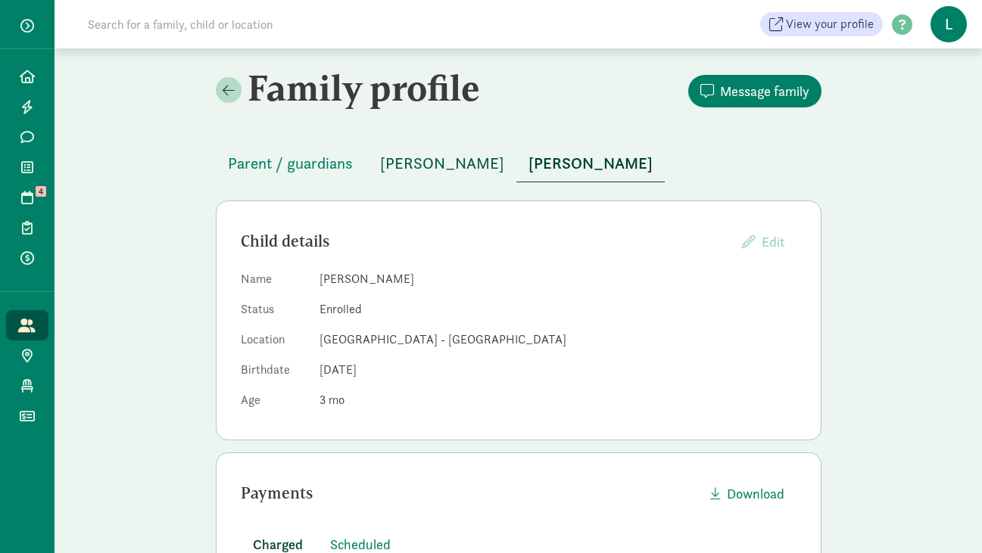
click at [406, 164] on span "[PERSON_NAME]" at bounding box center [442, 163] width 124 height 24
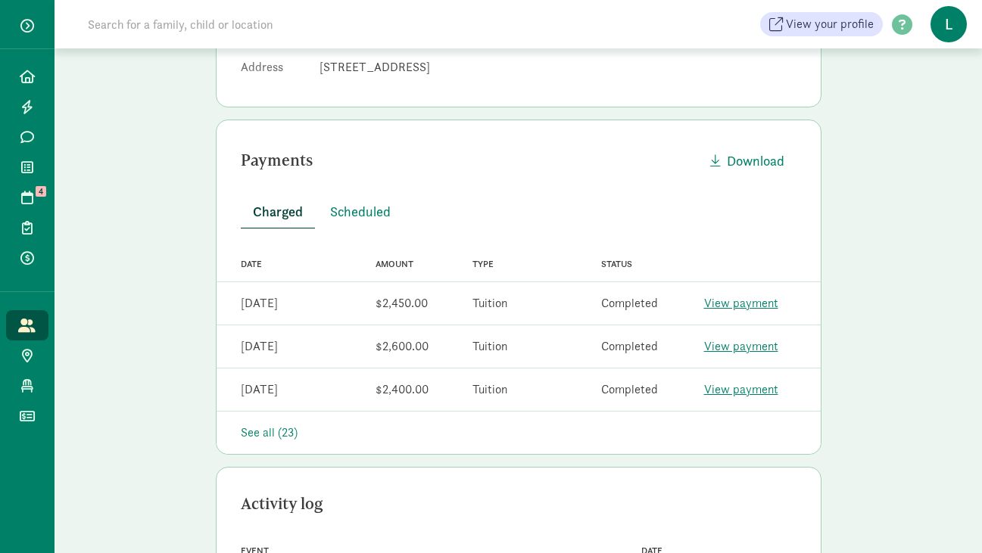
scroll to position [367, 0]
